Goal: Information Seeking & Learning: Learn about a topic

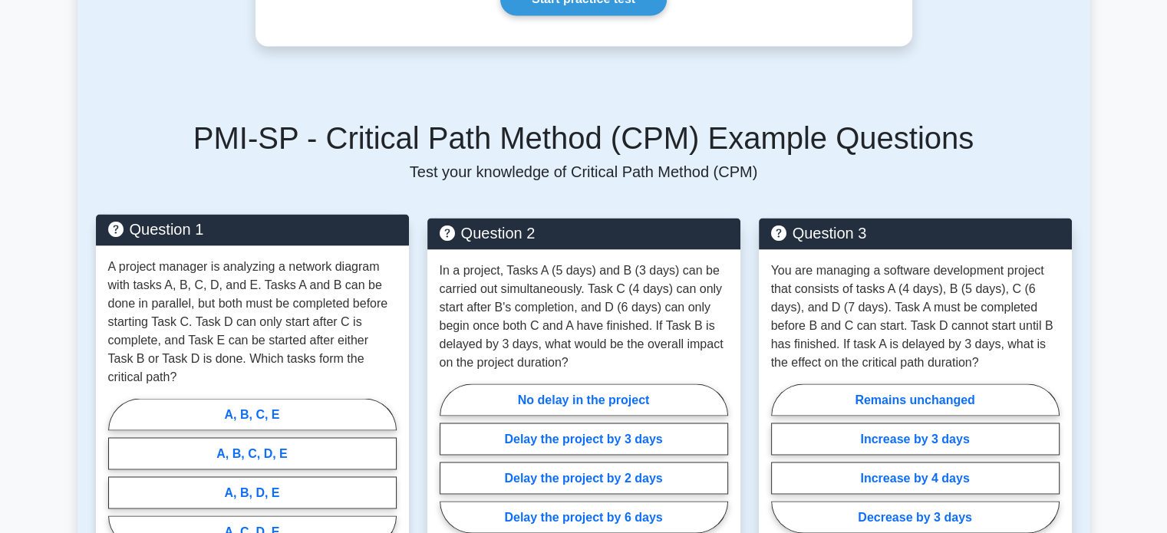
scroll to position [2608, 0]
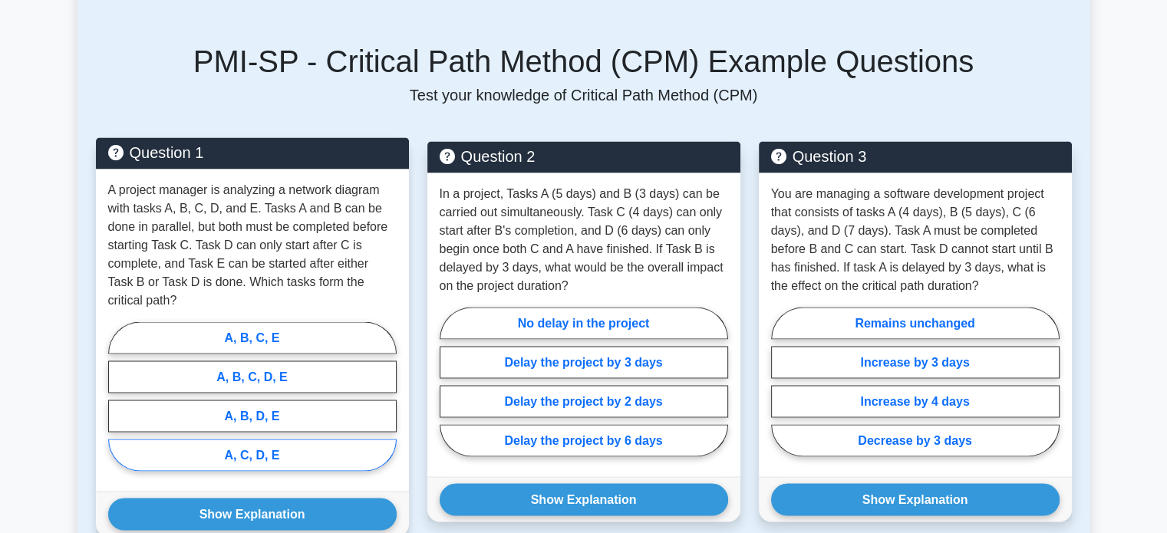
click at [262, 439] on label "A, C, D, E" at bounding box center [252, 455] width 288 height 32
click at [118, 406] on input "A, C, D, E" at bounding box center [113, 401] width 10 height 10
radio input "true"
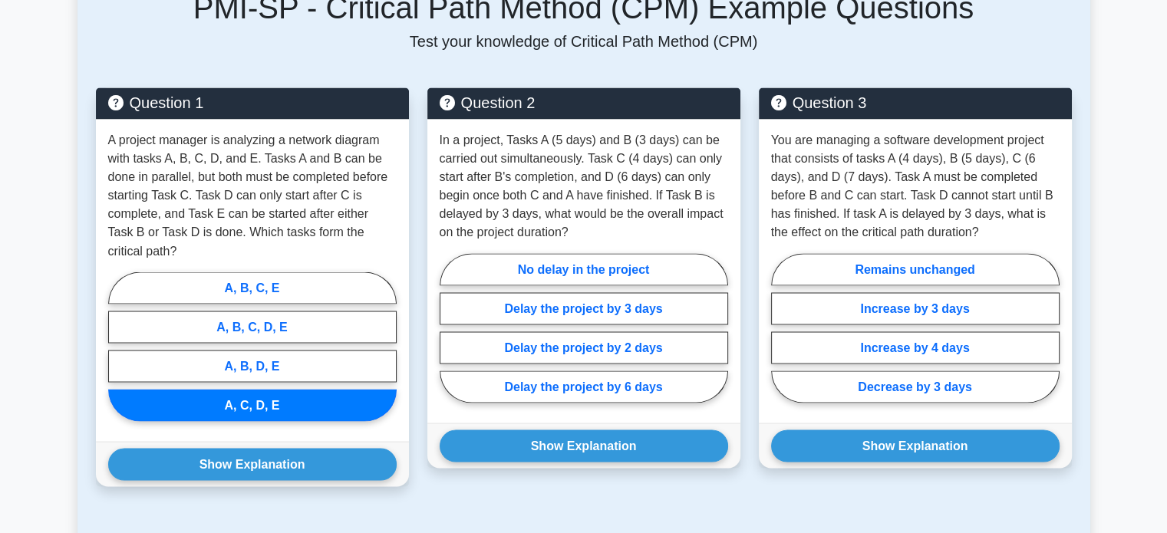
scroll to position [2685, 0]
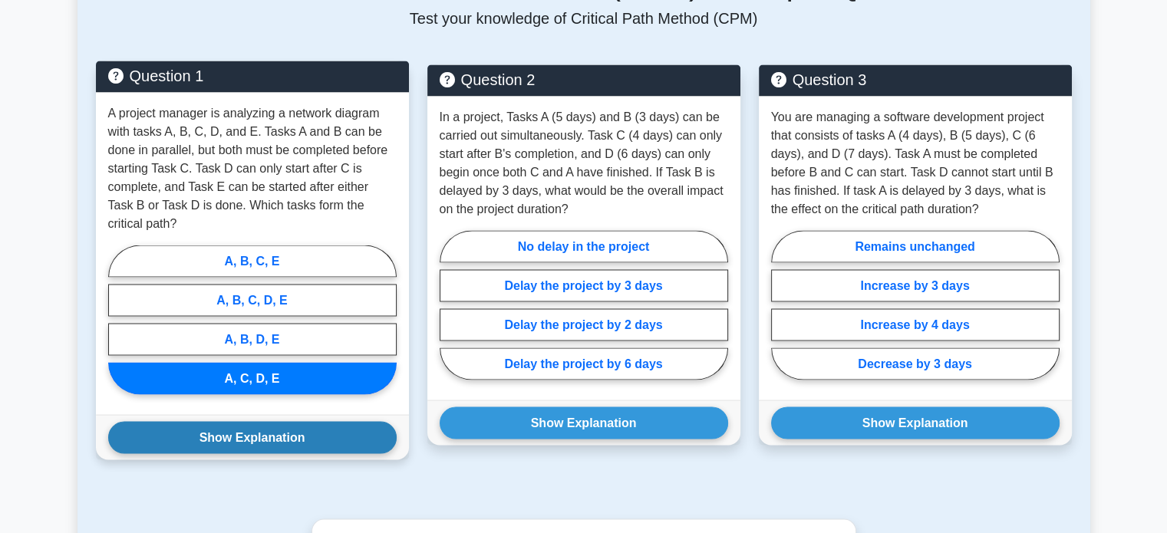
click at [277, 421] on button "Show Explanation" at bounding box center [252, 437] width 288 height 32
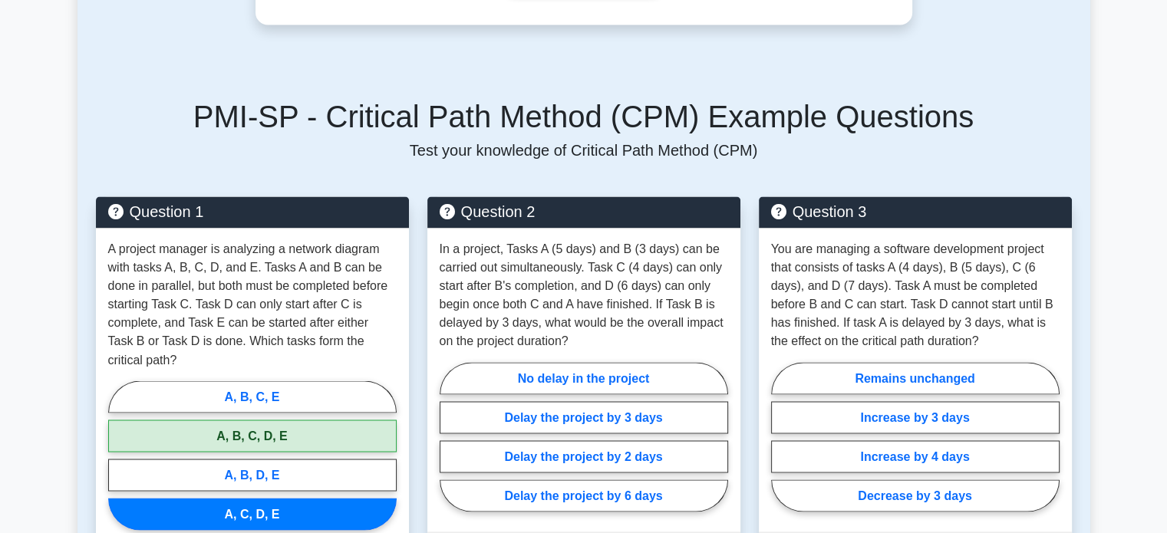
scroll to position [2532, 0]
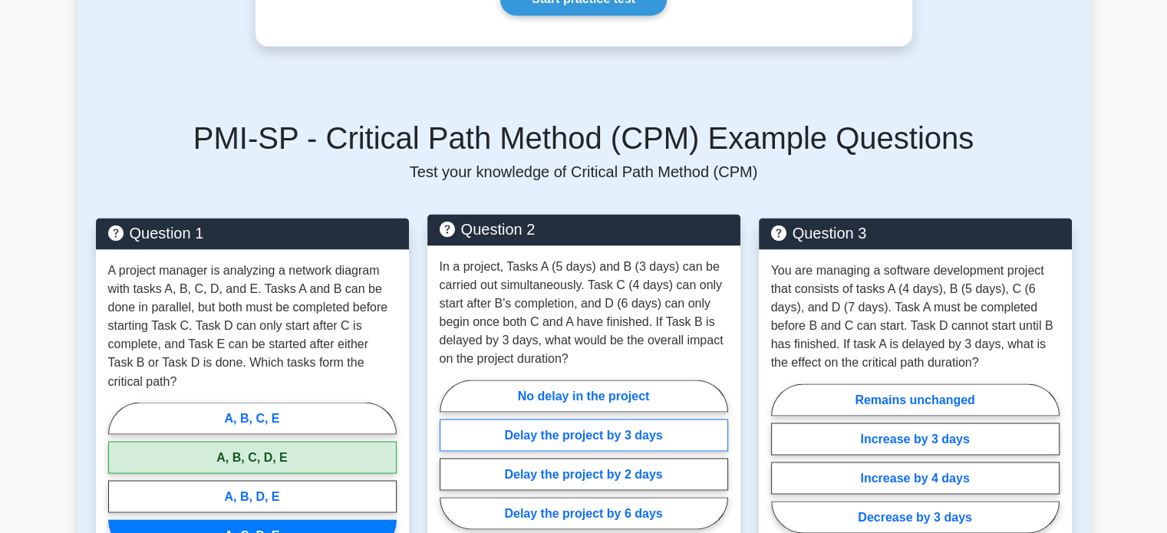
click at [613, 419] on label "Delay the project by 3 days" at bounding box center [584, 435] width 288 height 32
click at [450, 454] on input "Delay the project by 3 days" at bounding box center [445, 459] width 10 height 10
radio input "true"
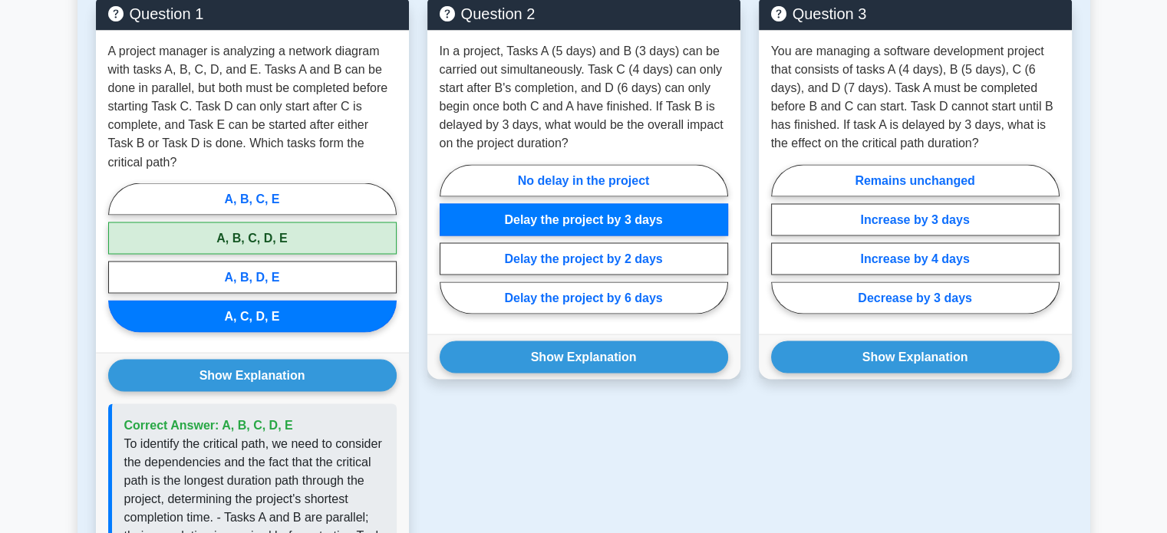
scroll to position [2762, 0]
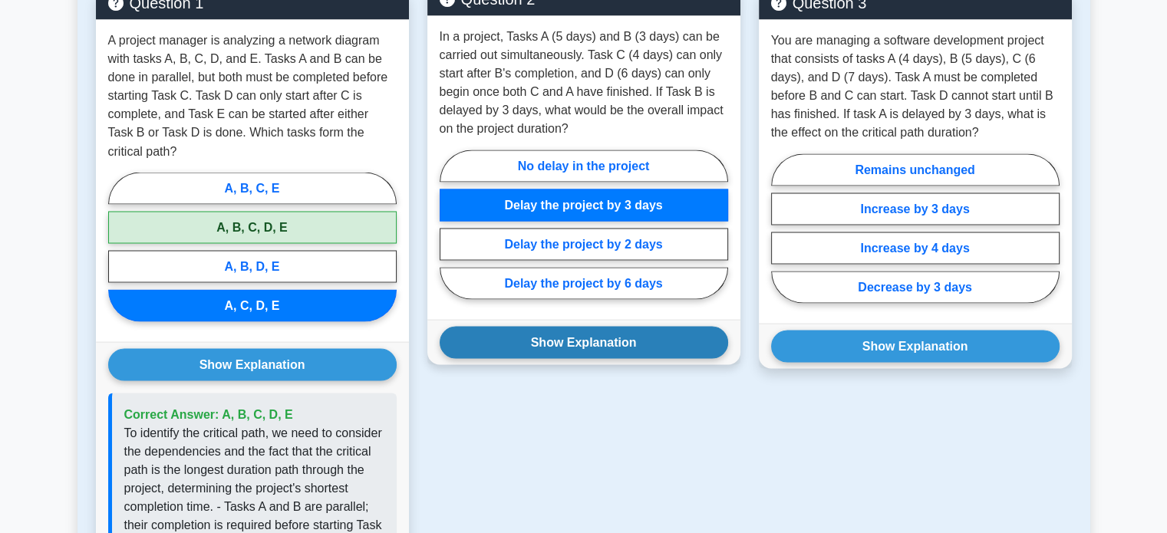
click at [578, 326] on button "Show Explanation" at bounding box center [584, 342] width 288 height 32
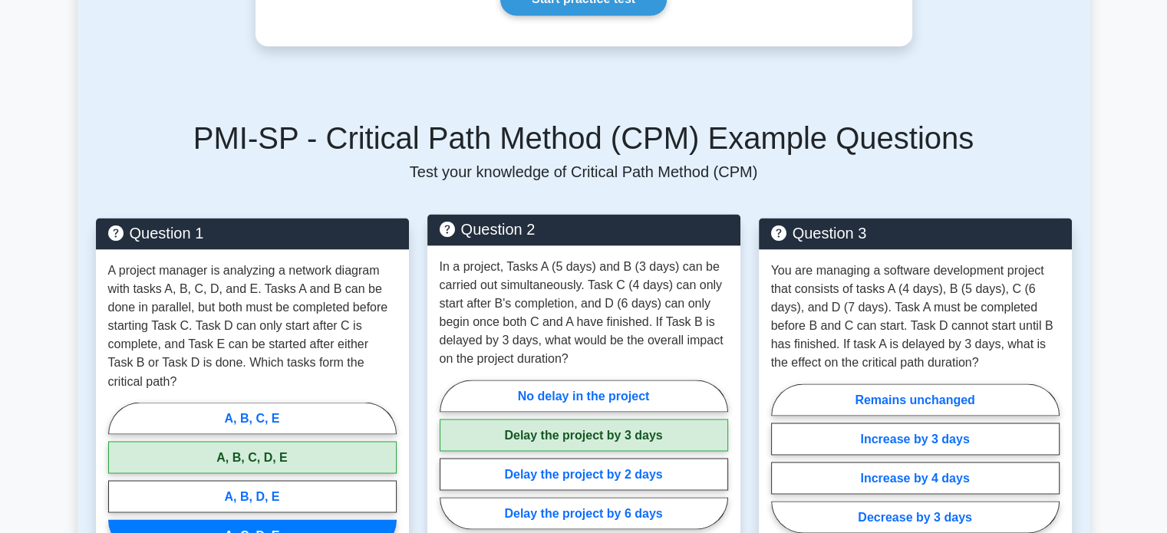
scroll to position [2608, 0]
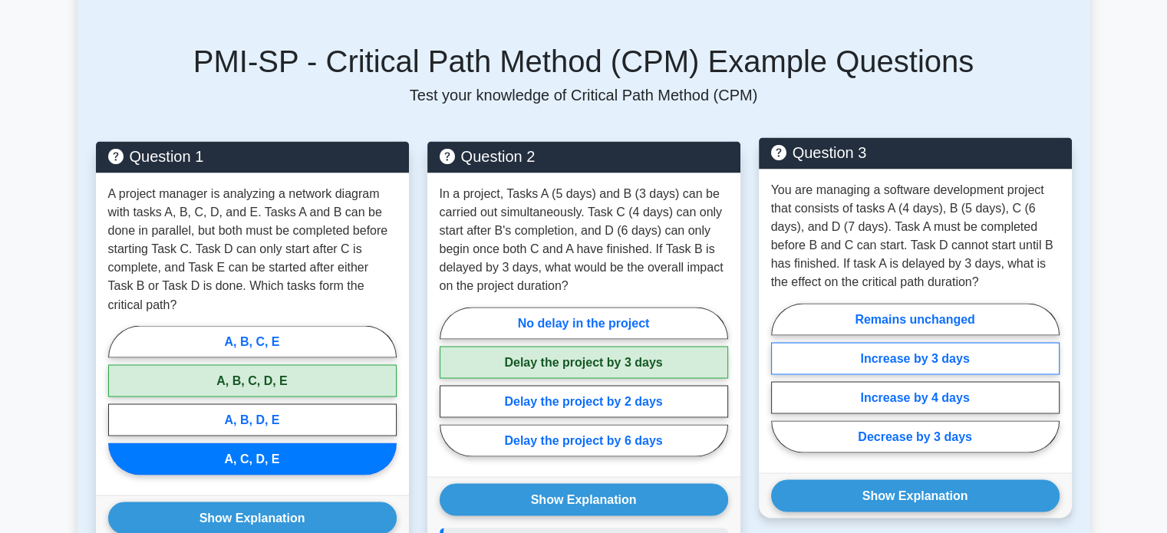
click at [936, 342] on label "Increase by 3 days" at bounding box center [915, 358] width 288 height 32
click at [781, 377] on input "Increase by 3 days" at bounding box center [776, 382] width 10 height 10
radio input "true"
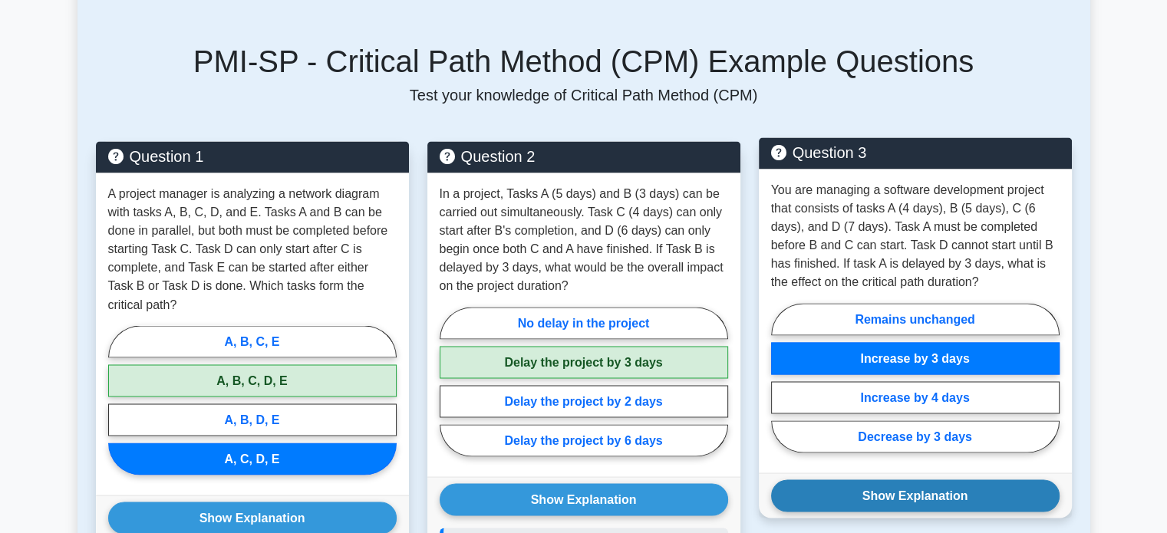
click at [947, 479] on button "Show Explanation" at bounding box center [915, 495] width 288 height 32
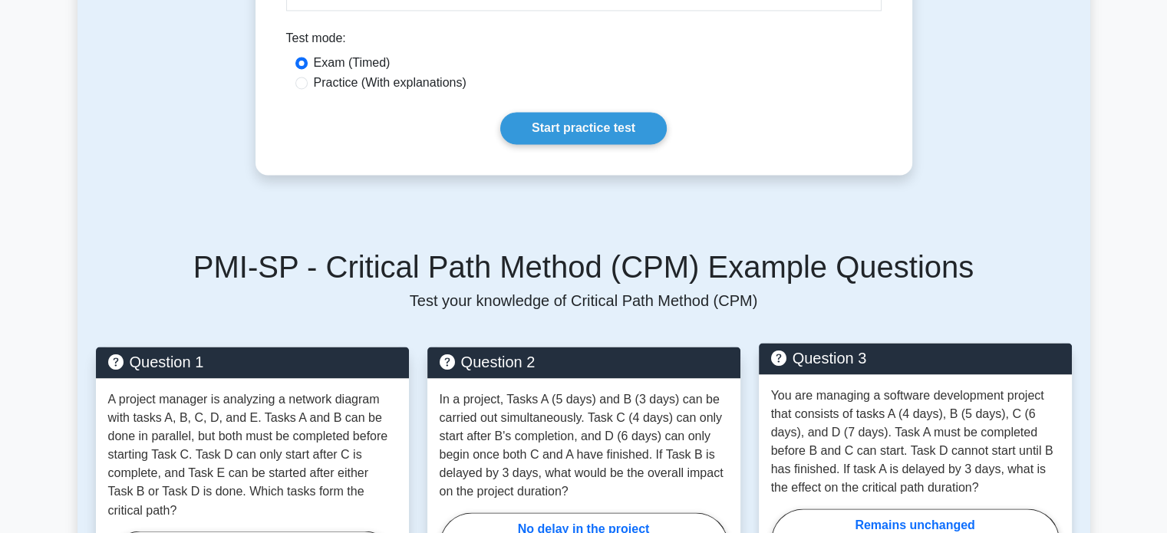
scroll to position [2148, 0]
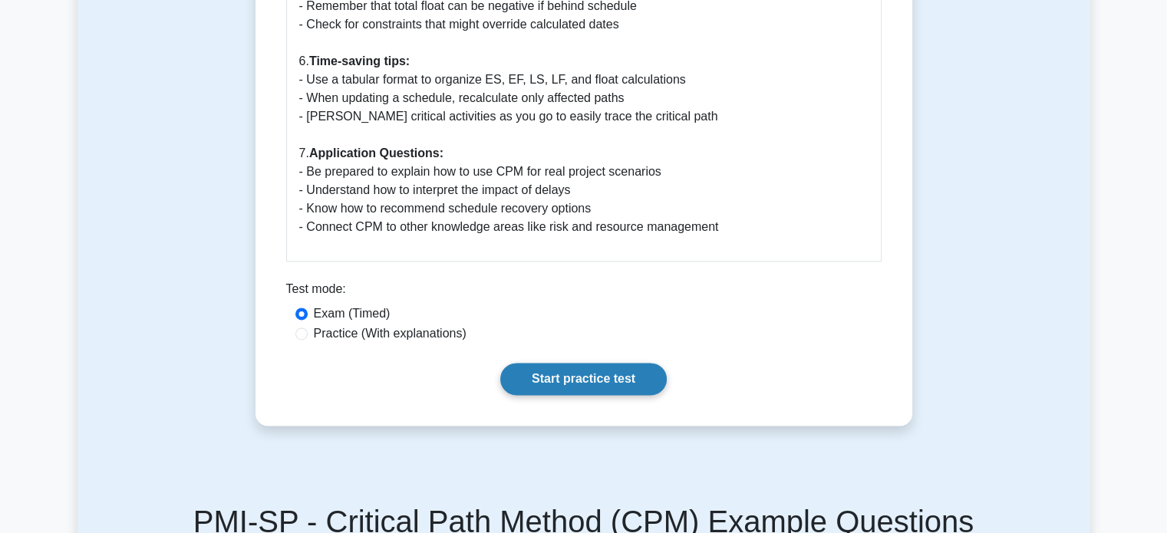
click at [576, 363] on link "Start practice test" at bounding box center [583, 379] width 166 height 32
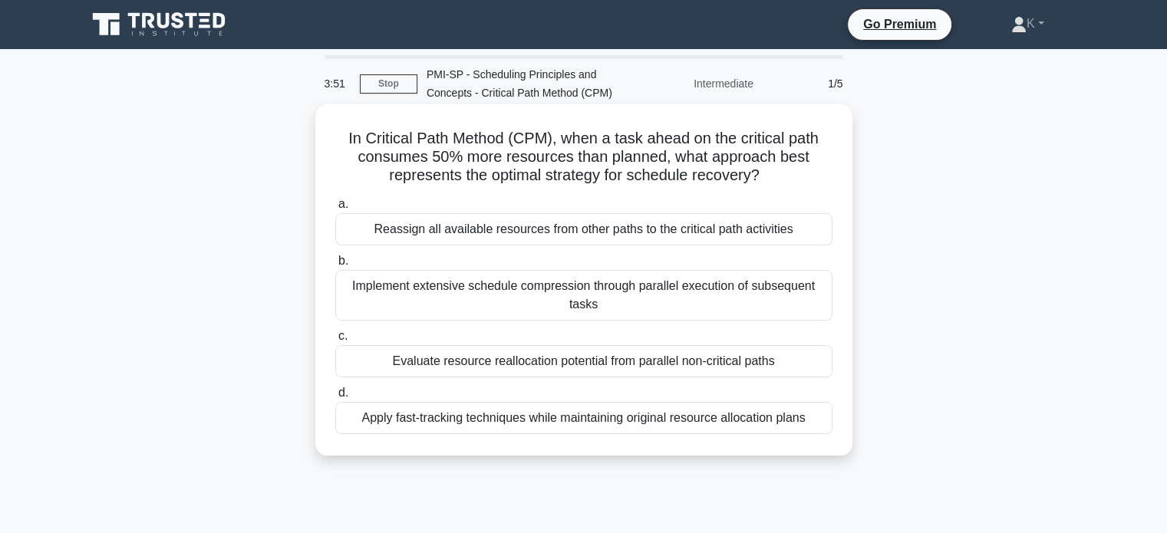
click at [571, 417] on div "Apply fast-tracking techniques while maintaining original resource allocation p…" at bounding box center [583, 418] width 497 height 32
click at [335, 398] on input "d. Apply fast-tracking techniques while maintaining original resource allocatio…" at bounding box center [335, 393] width 0 height 10
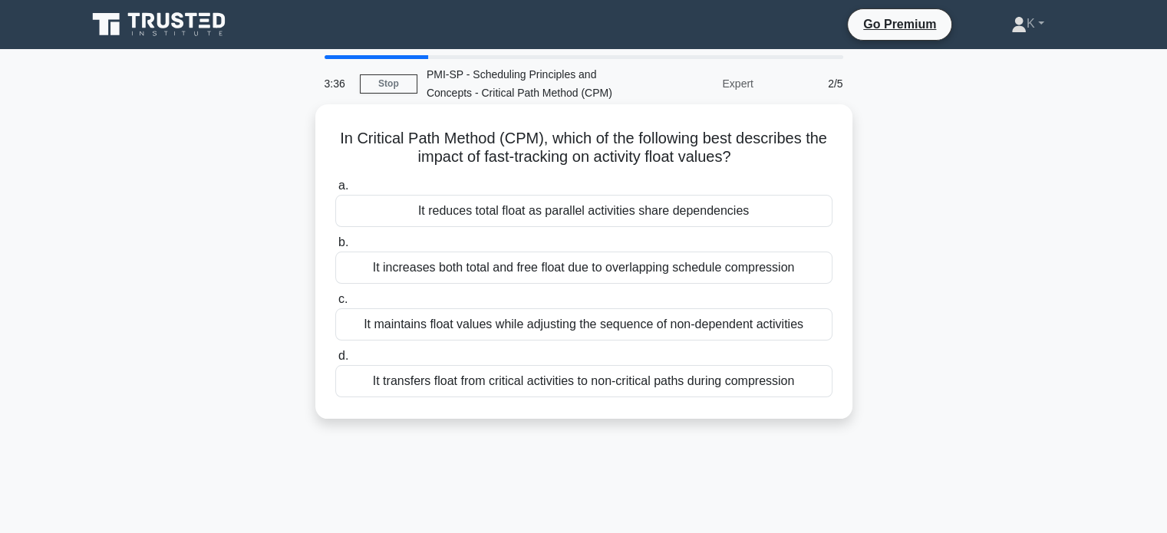
click at [546, 320] on div "It maintains float values while adjusting the sequence of non-dependent activit…" at bounding box center [583, 324] width 497 height 32
click at [335, 305] on input "c. It maintains float values while adjusting the sequence of non-dependent acti…" at bounding box center [335, 300] width 0 height 10
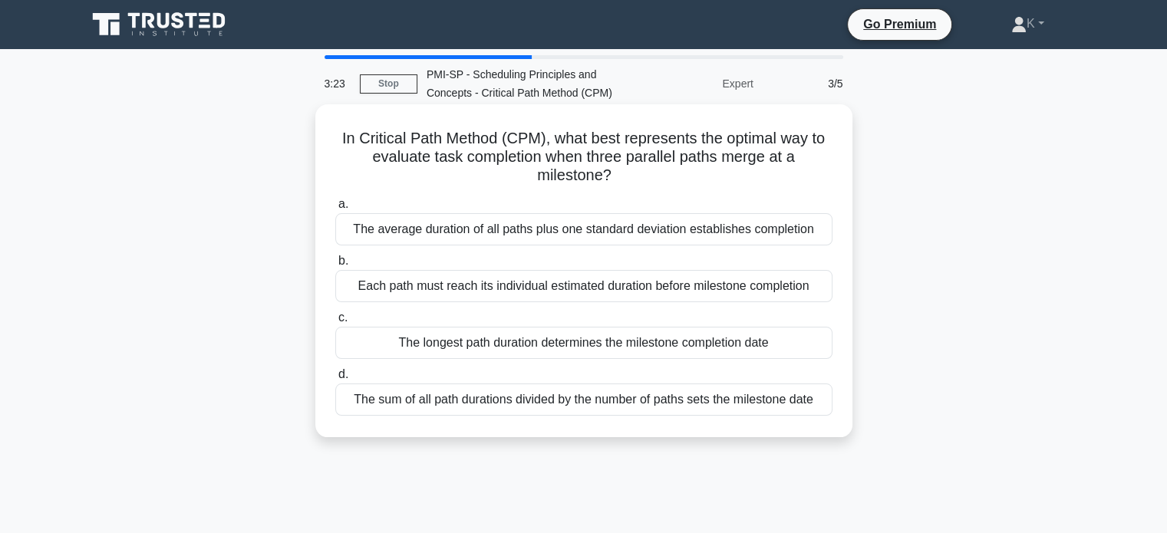
click at [628, 341] on div "The longest path duration determines the milestone completion date" at bounding box center [583, 343] width 497 height 32
click at [335, 323] on input "c. The longest path duration determines the milestone completion date" at bounding box center [335, 318] width 0 height 10
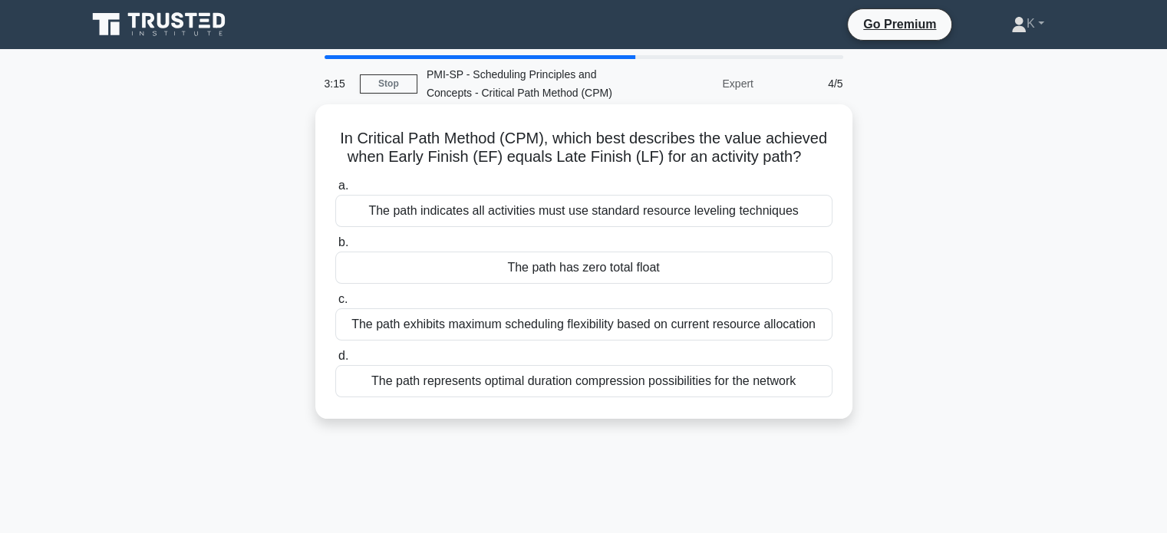
click at [603, 268] on div "The path has zero total float" at bounding box center [583, 268] width 497 height 32
click at [335, 248] on input "b. The path has zero total float" at bounding box center [335, 243] width 0 height 10
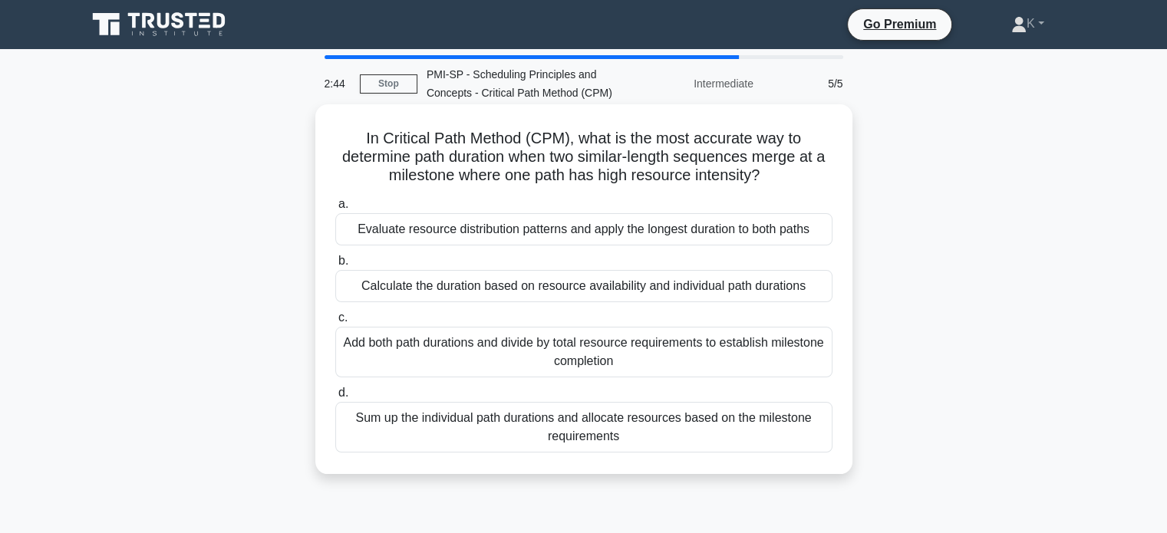
click at [503, 294] on div "Calculate the duration based on resource availability and individual path durat…" at bounding box center [583, 286] width 497 height 32
click at [335, 266] on input "b. Calculate the duration based on resource availability and individual path du…" at bounding box center [335, 261] width 0 height 10
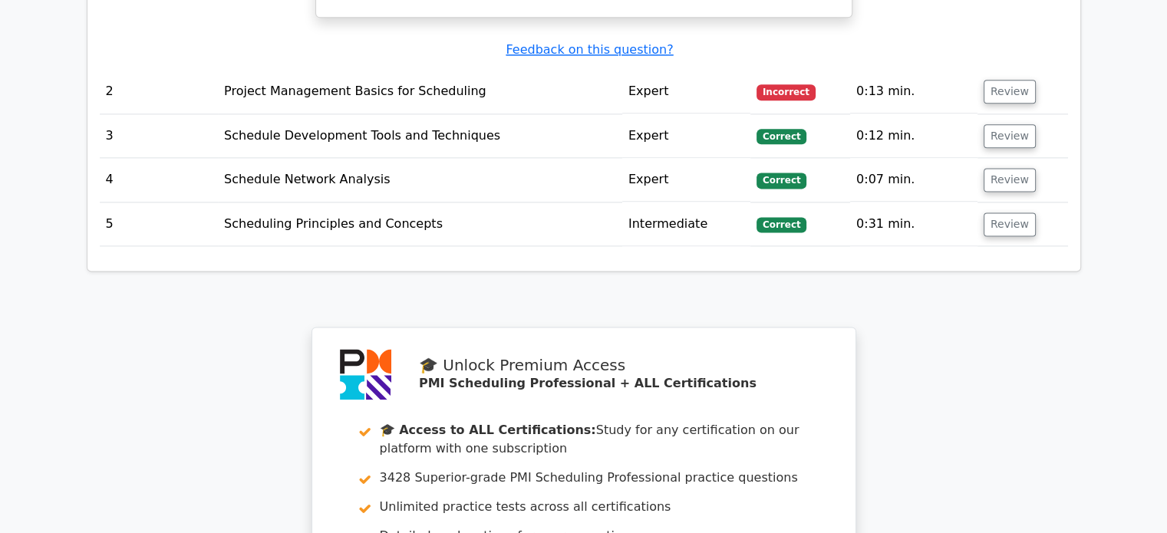
scroll to position [1995, 0]
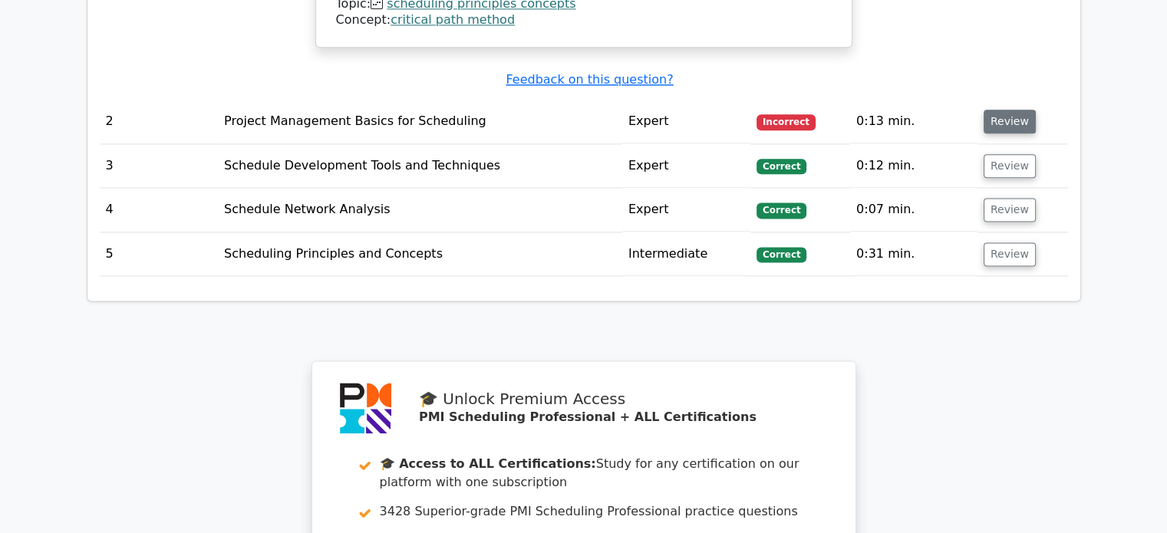
click at [1000, 110] on button "Review" at bounding box center [1010, 122] width 52 height 24
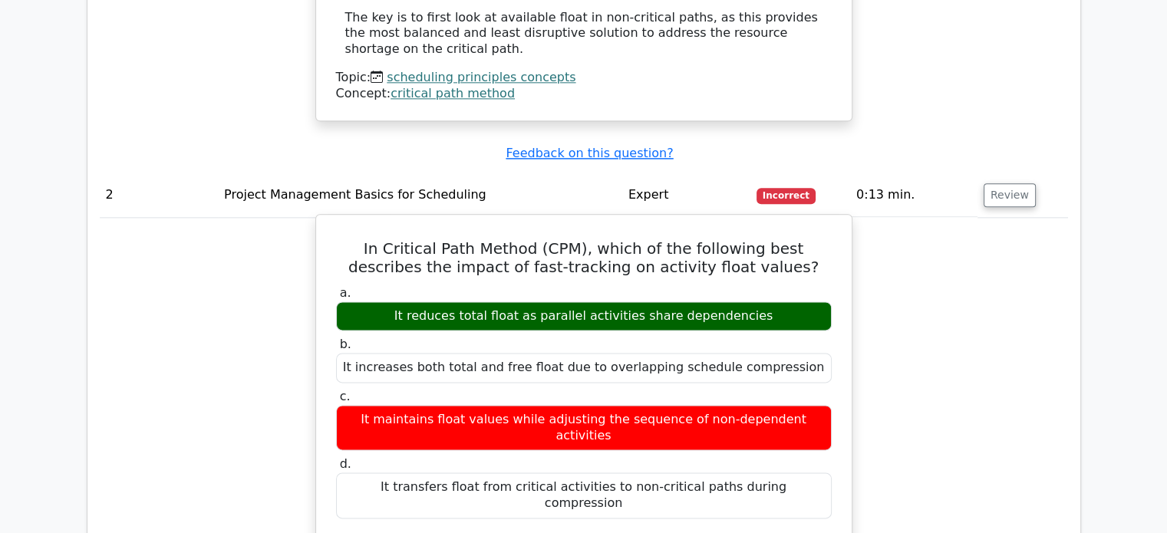
scroll to position [1918, 0]
